Goal: Entertainment & Leisure: Consume media (video, audio)

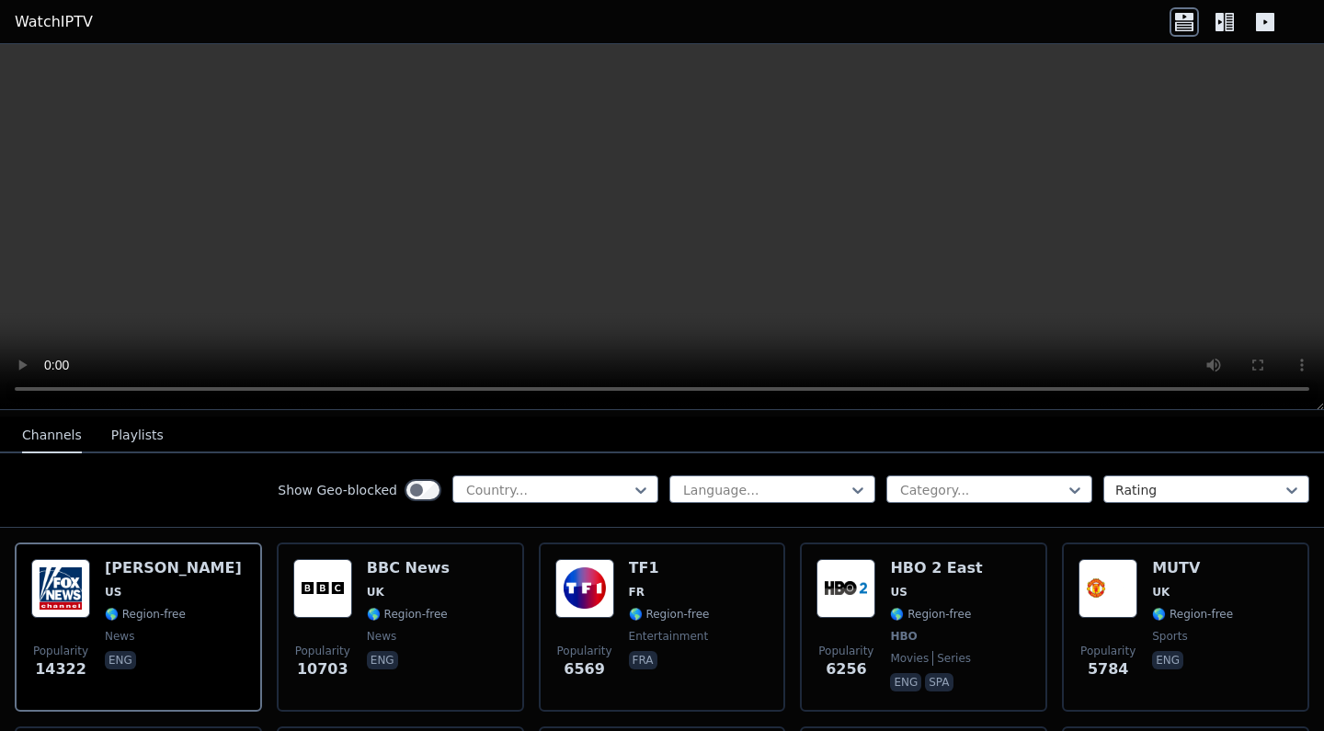
scroll to position [170, 0]
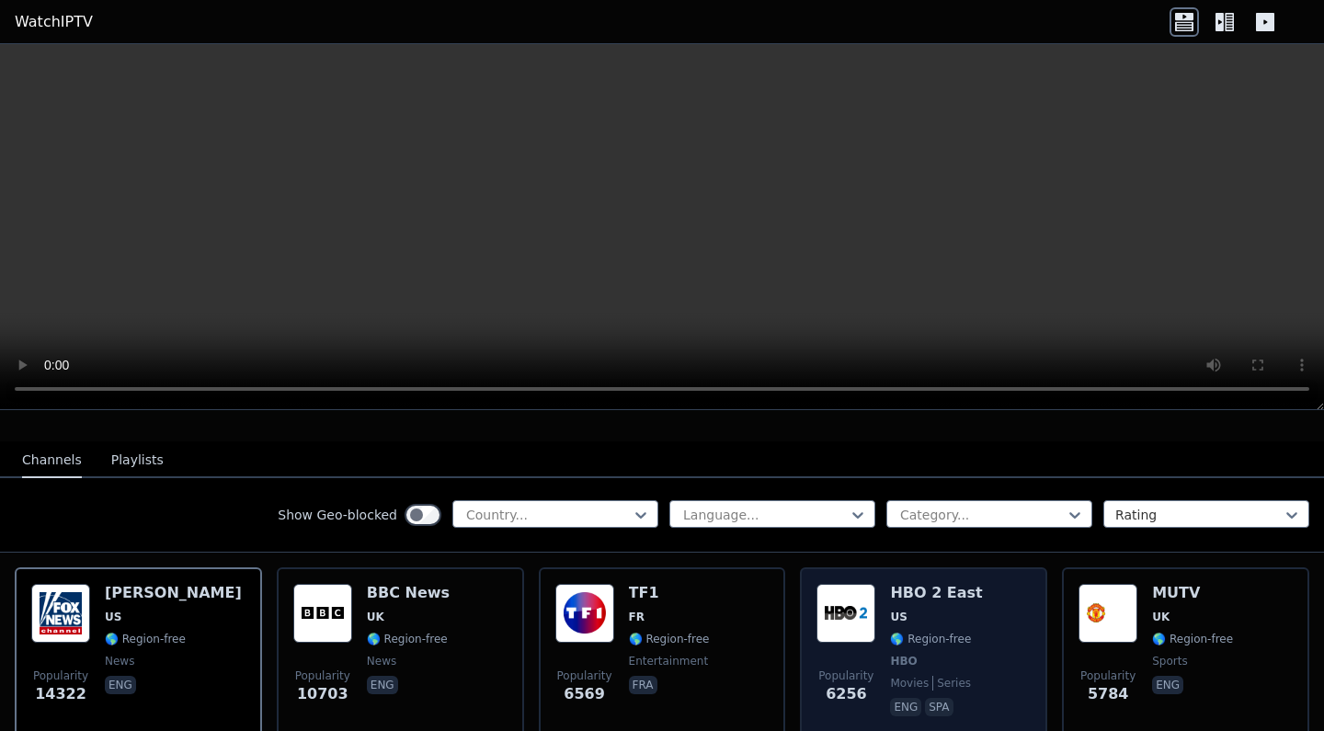
click at [924, 600] on h6 "HBO 2 East" at bounding box center [936, 593] width 92 height 18
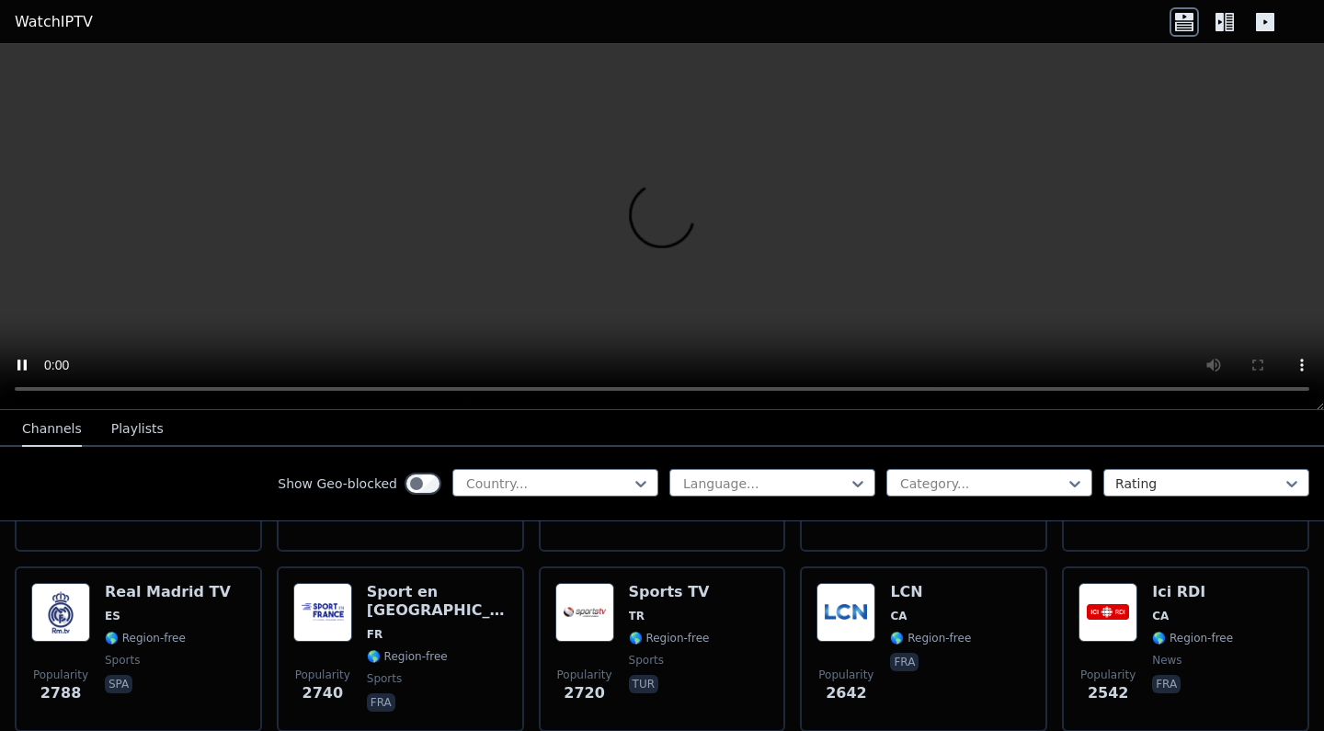
scroll to position [533, 0]
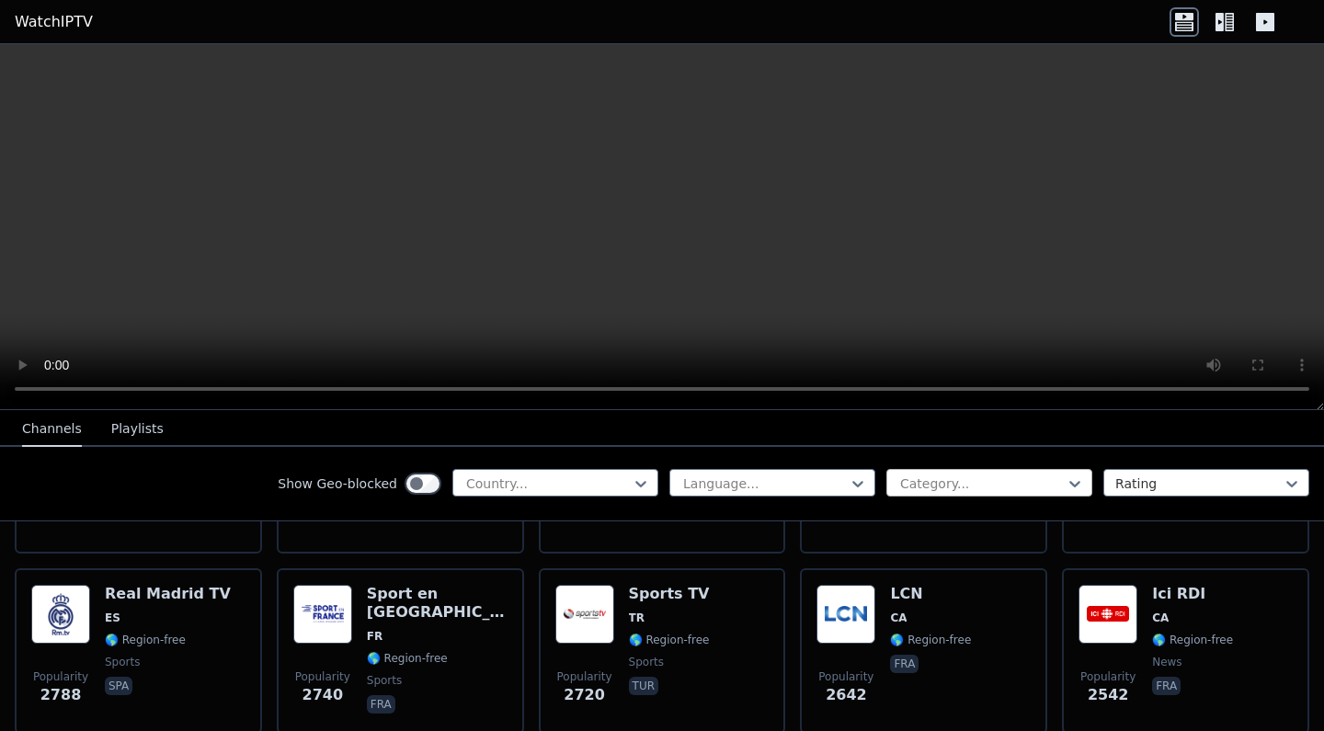
click at [1000, 487] on div at bounding box center [981, 484] width 167 height 18
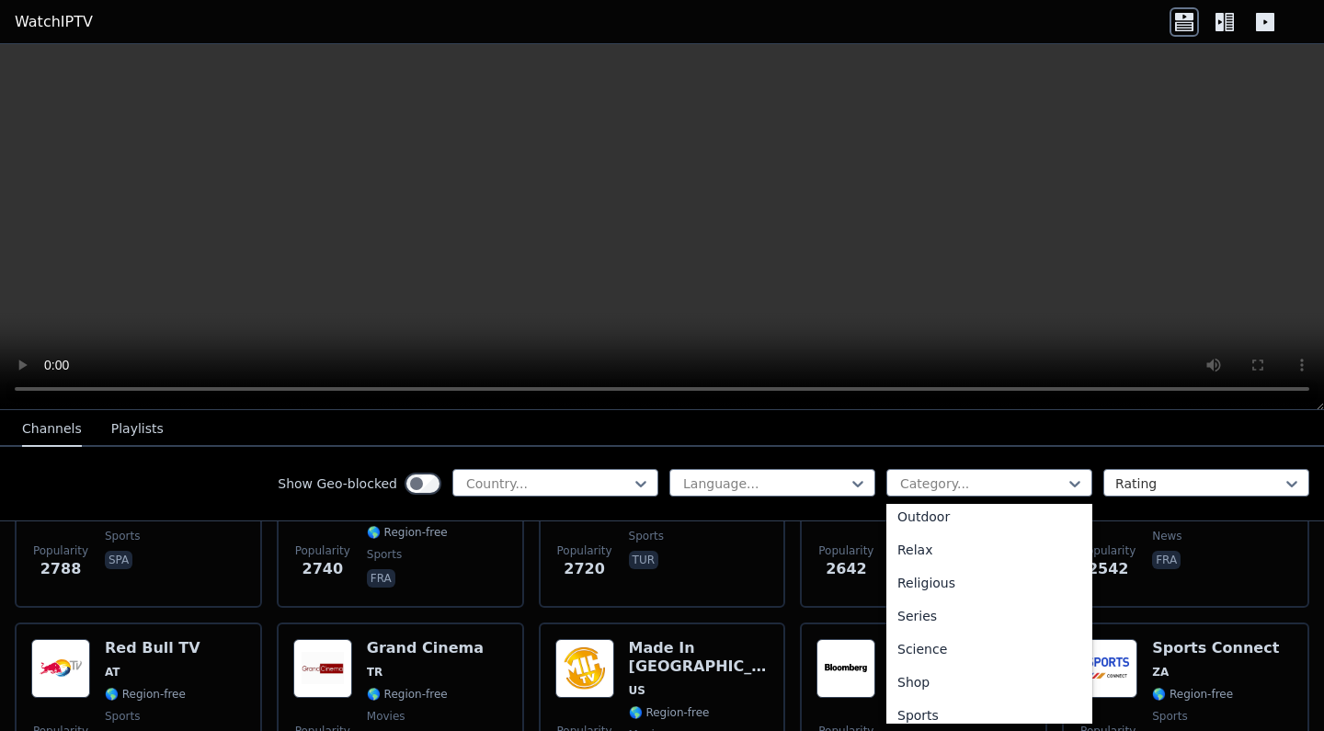
scroll to position [635, 0]
click at [933, 685] on div "Sports" at bounding box center [989, 684] width 206 height 33
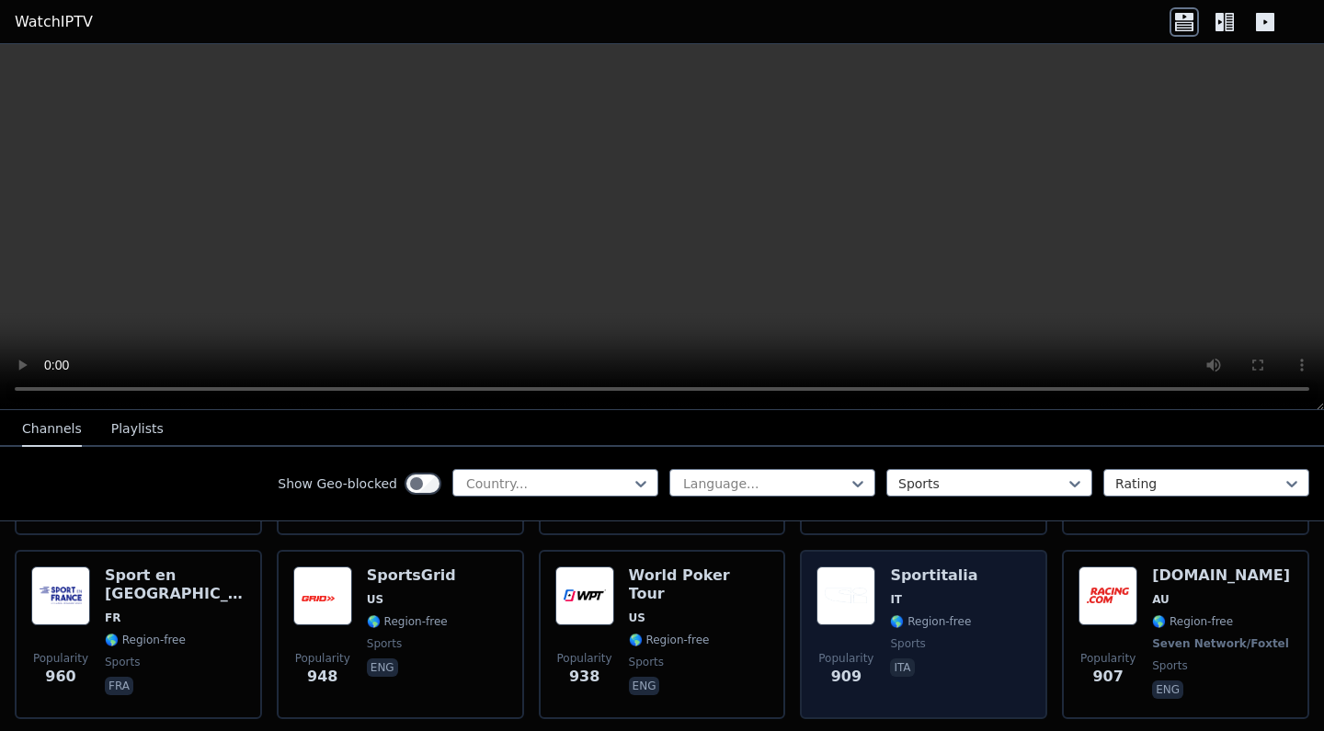
scroll to position [734, 0]
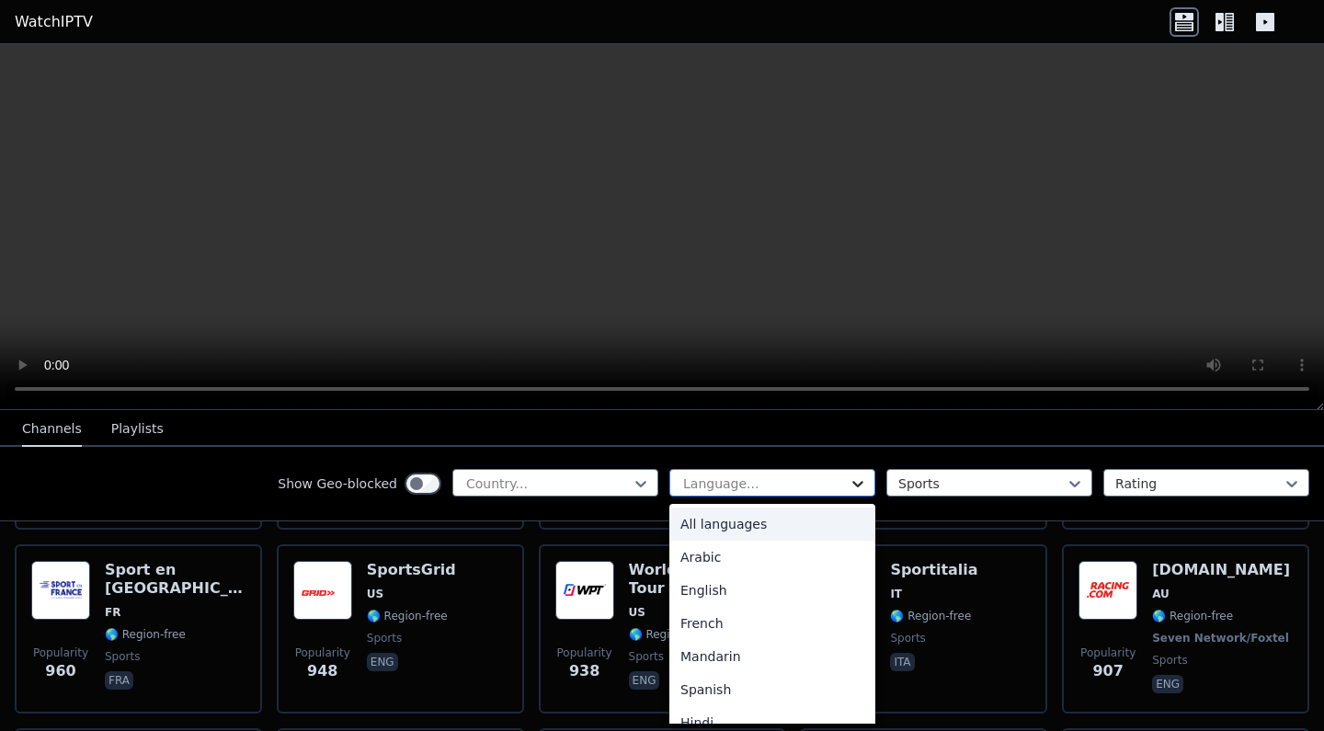
click at [863, 481] on icon at bounding box center [857, 484] width 11 height 6
click at [750, 595] on div "English" at bounding box center [772, 590] width 206 height 33
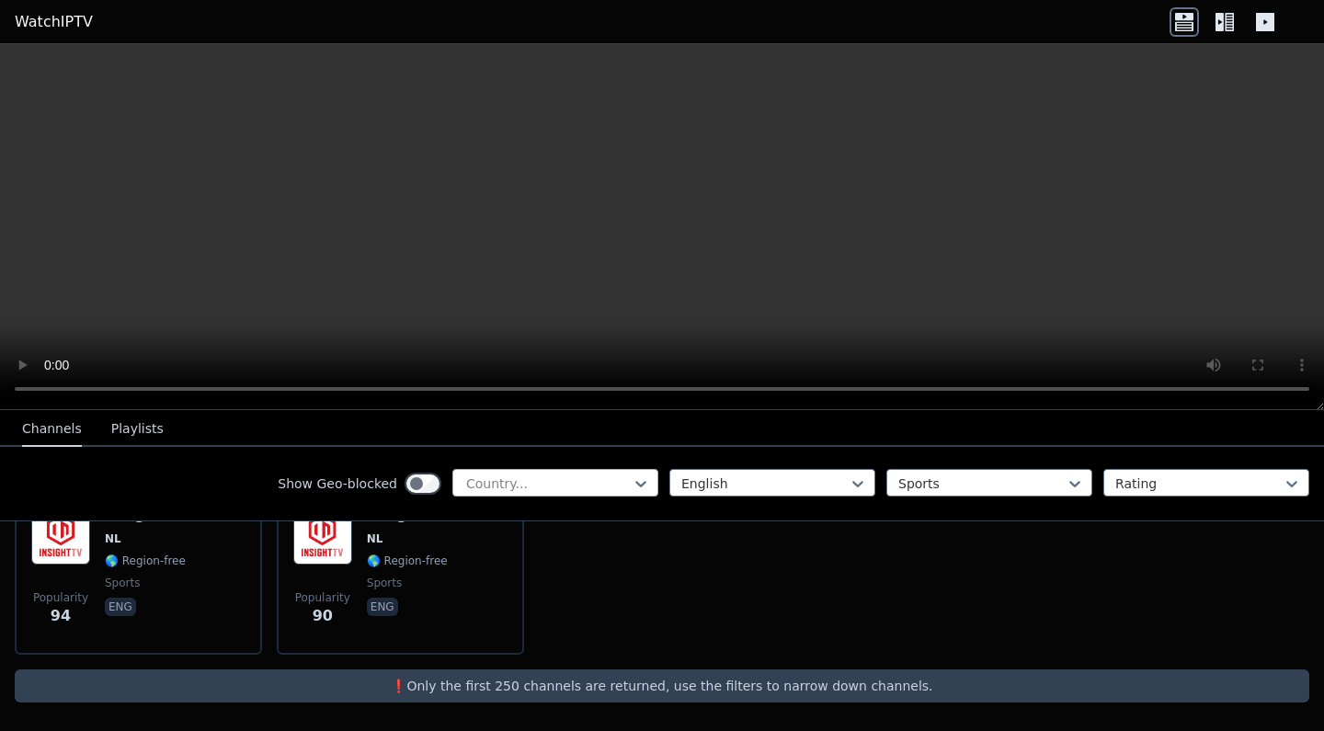
click at [584, 482] on div at bounding box center [547, 484] width 167 height 18
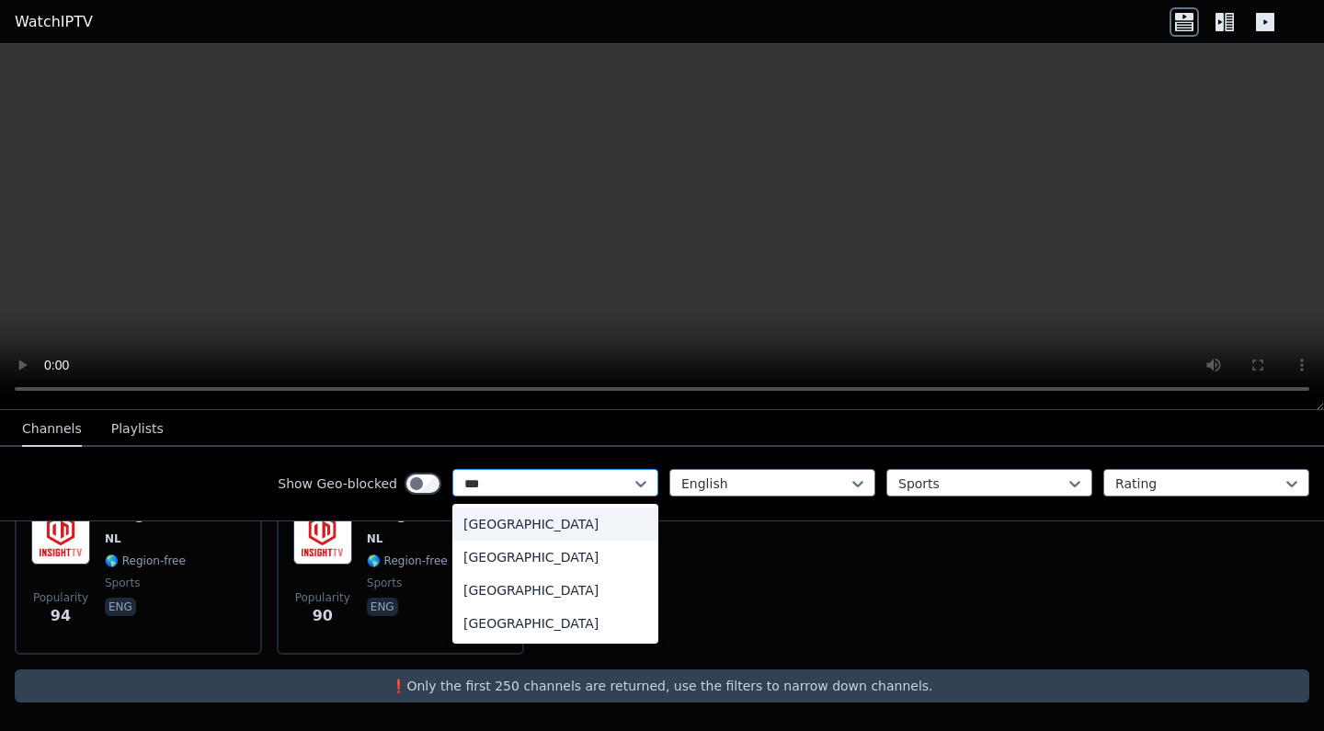
type input "****"
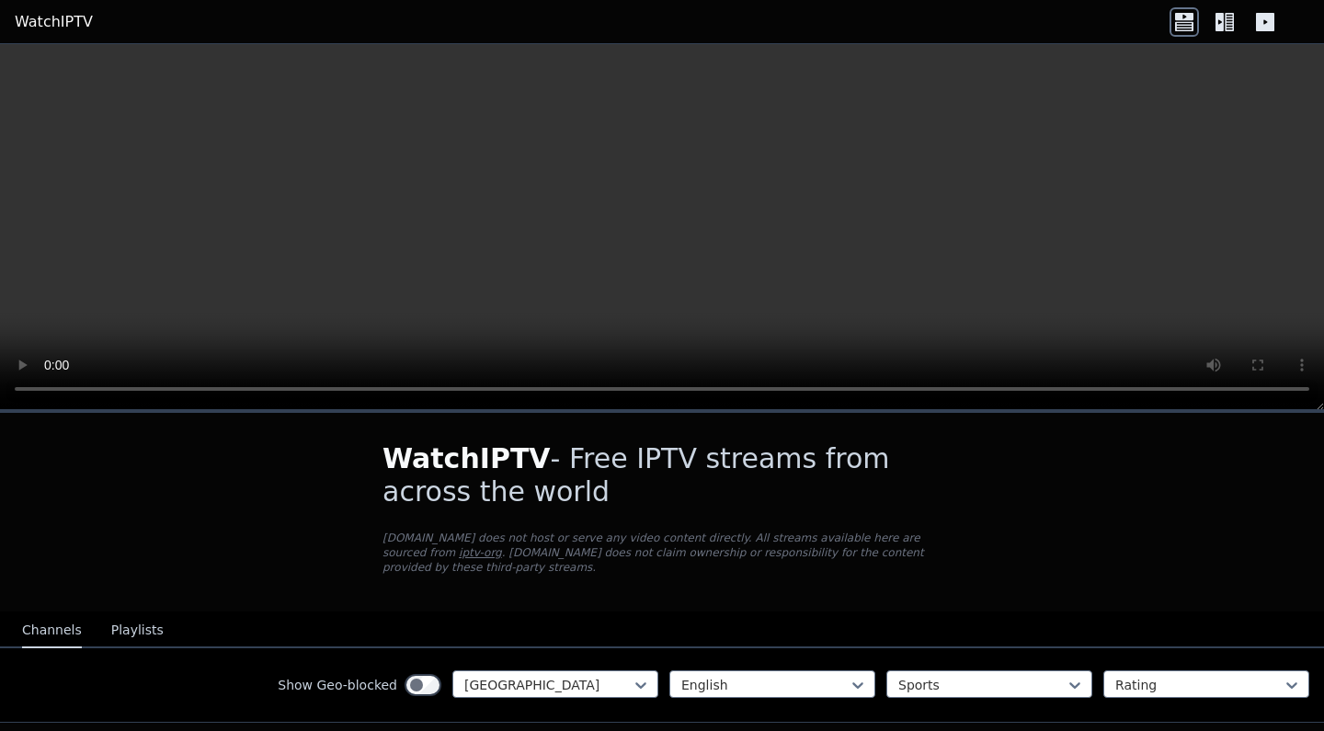
click at [128, 629] on button "Playlists" at bounding box center [137, 630] width 52 height 35
